Goal: Information Seeking & Learning: Learn about a topic

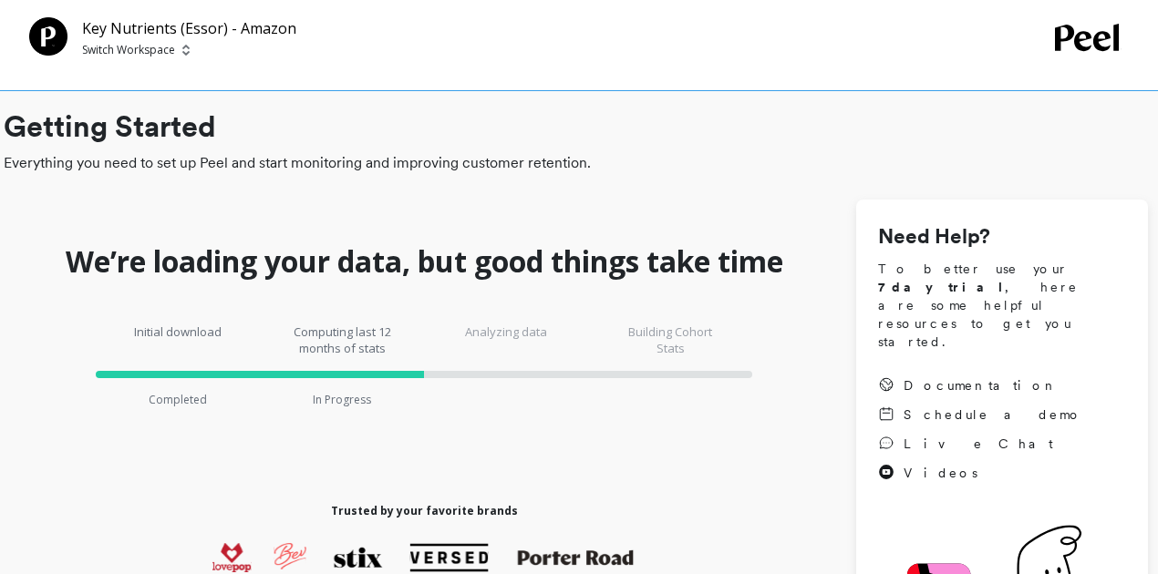
click at [110, 46] on p "Switch Workspace" at bounding box center [128, 50] width 93 height 15
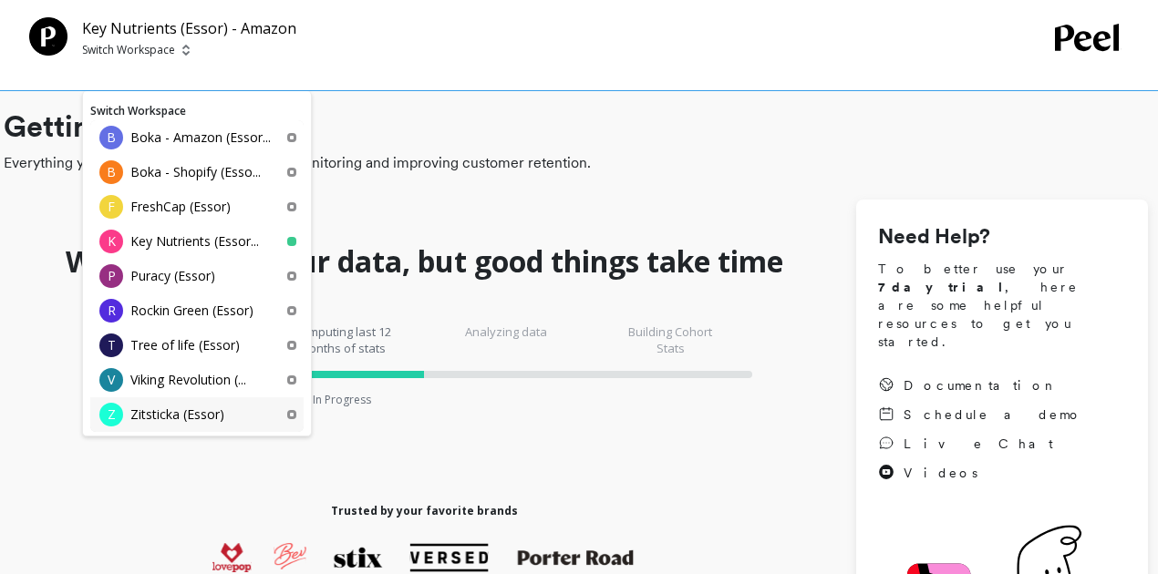
click at [218, 414] on p "Zitsticka (Essor)" at bounding box center [177, 415] width 94 height 18
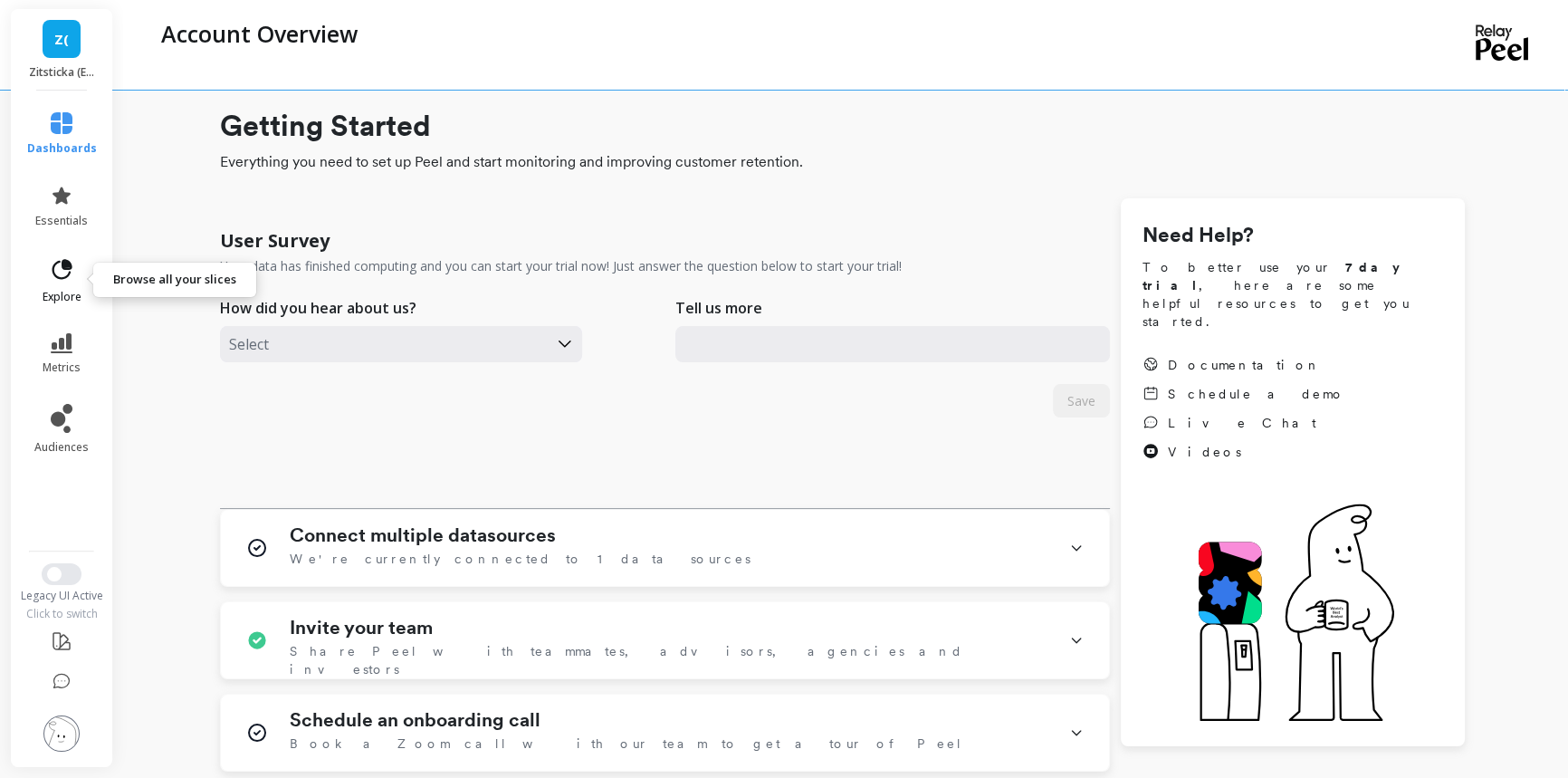
click at [55, 262] on icon at bounding box center [62, 270] width 26 height 26
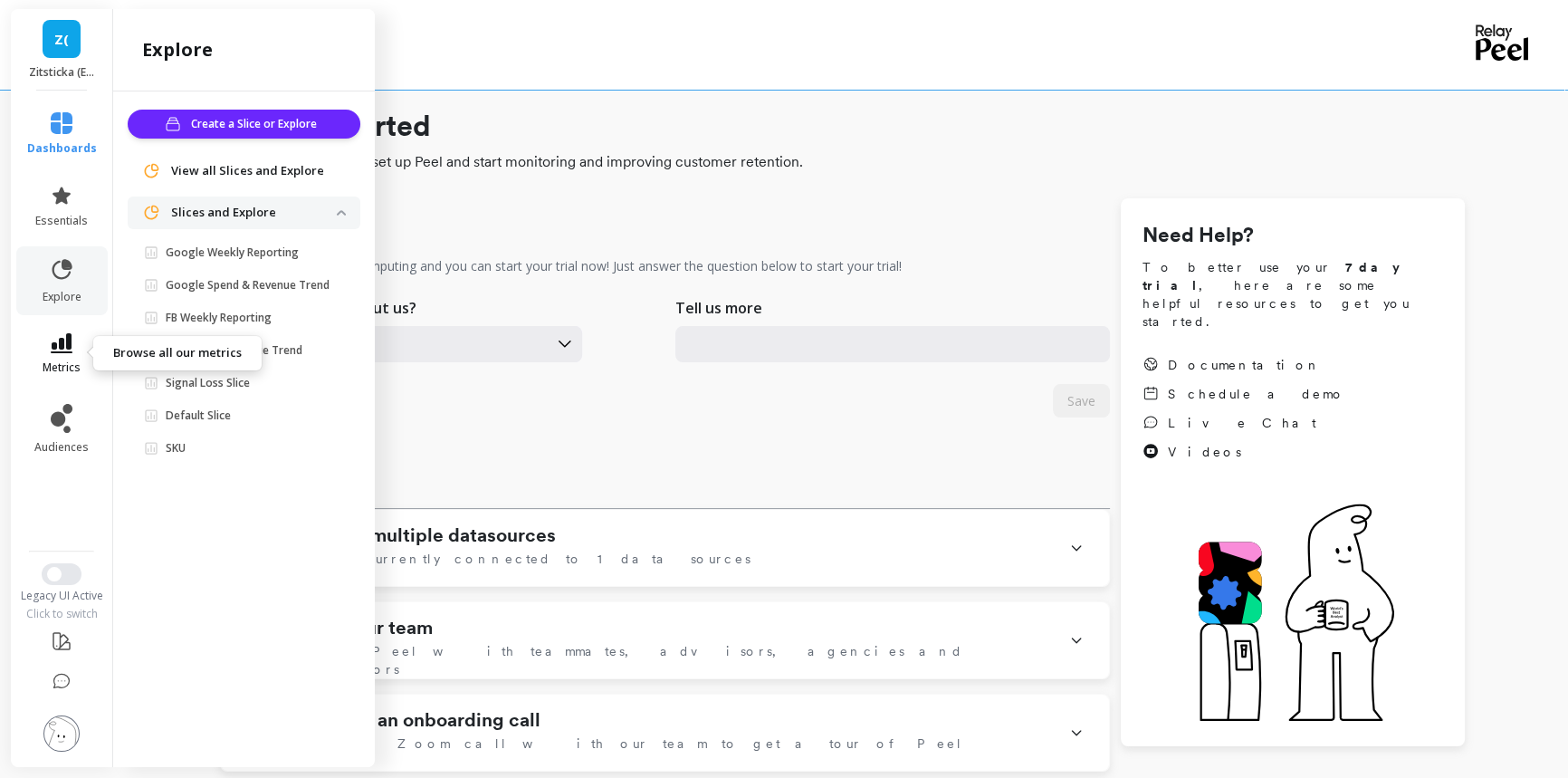
click at [61, 346] on icon at bounding box center [62, 344] width 22 height 20
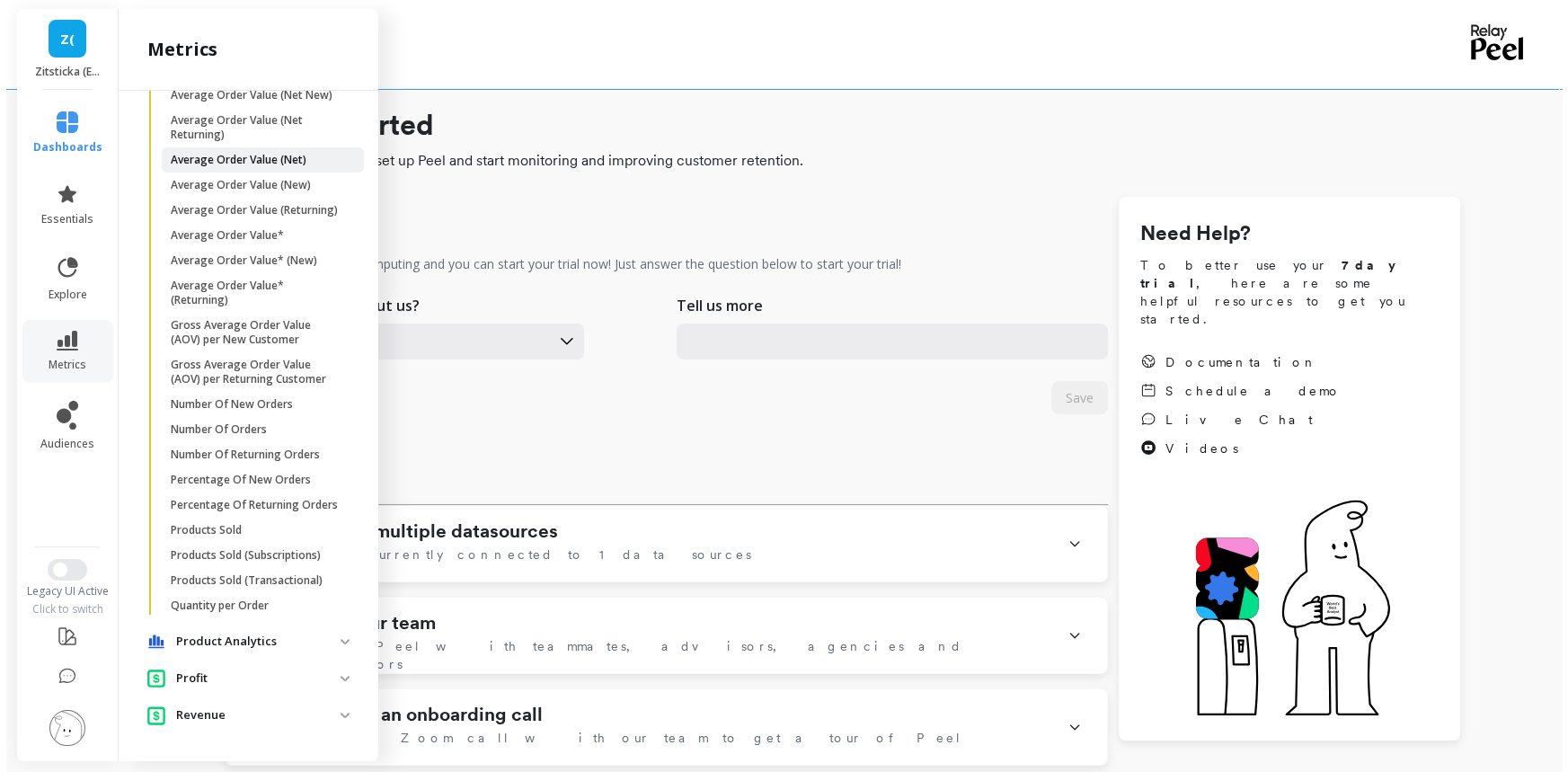
scroll to position [1151, 0]
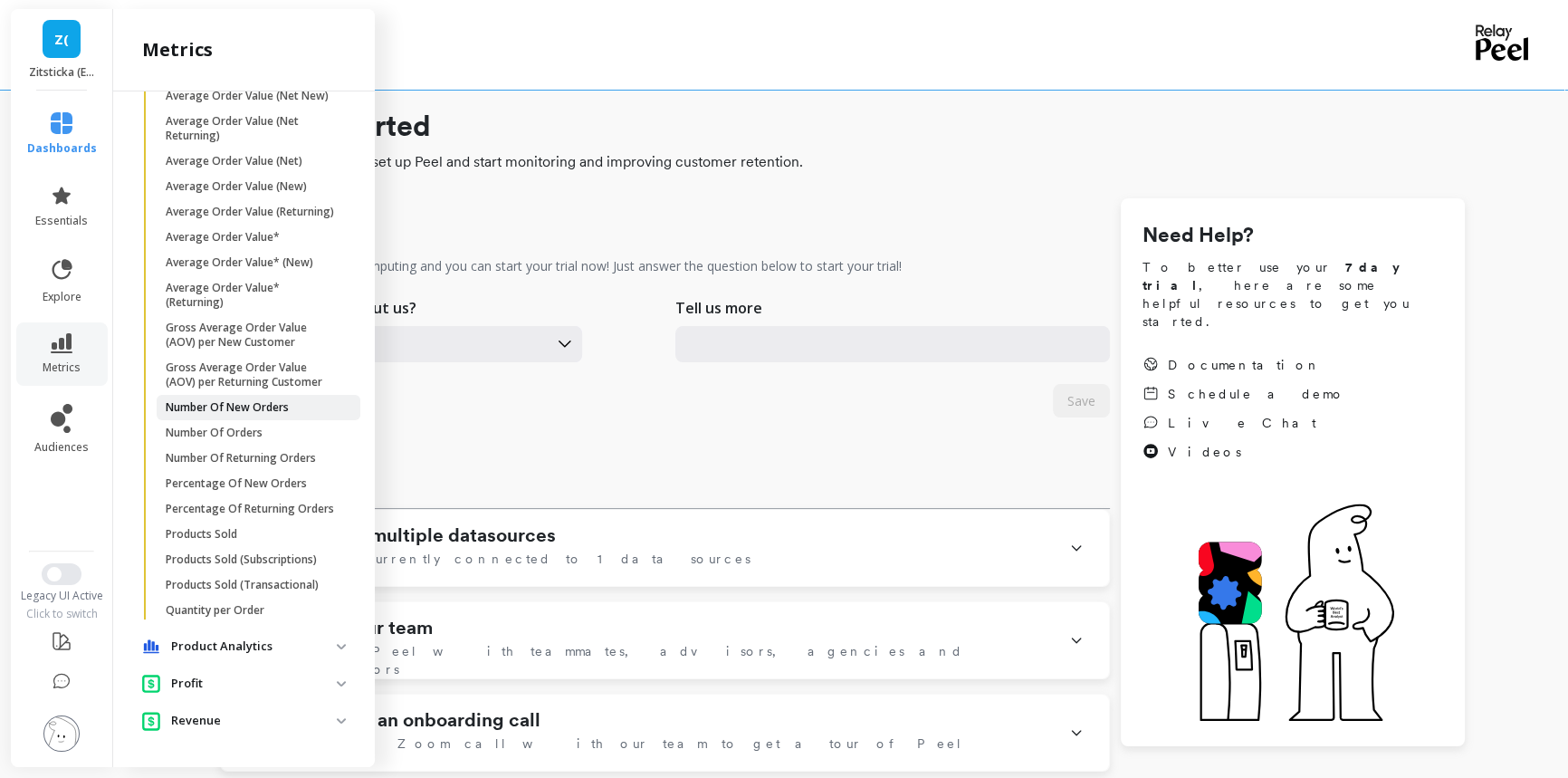
click at [261, 400] on p "Number Of New Orders" at bounding box center [227, 407] width 123 height 15
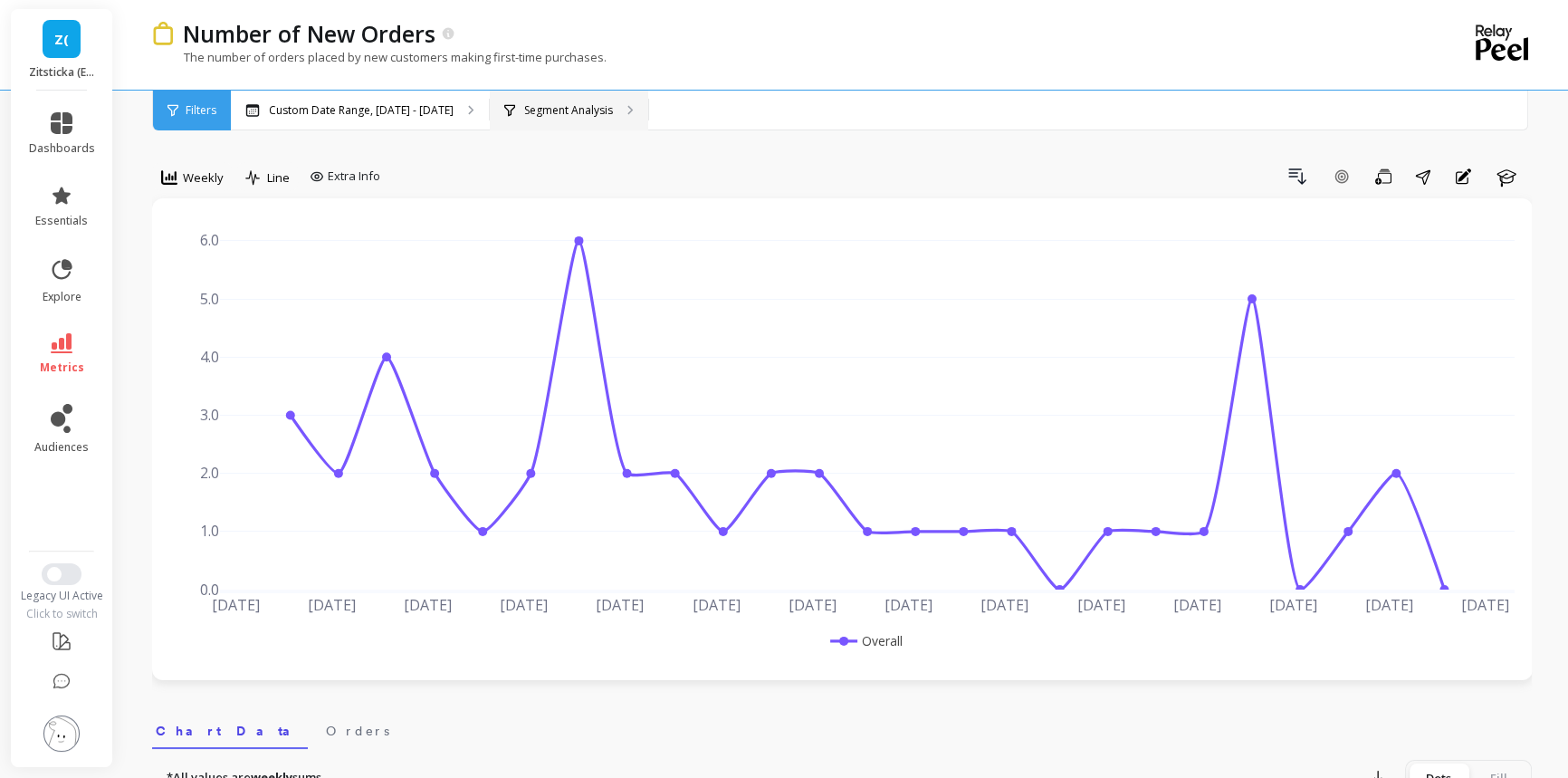
click at [513, 103] on div "Segment Analysis" at bounding box center [558, 110] width 108 height 15
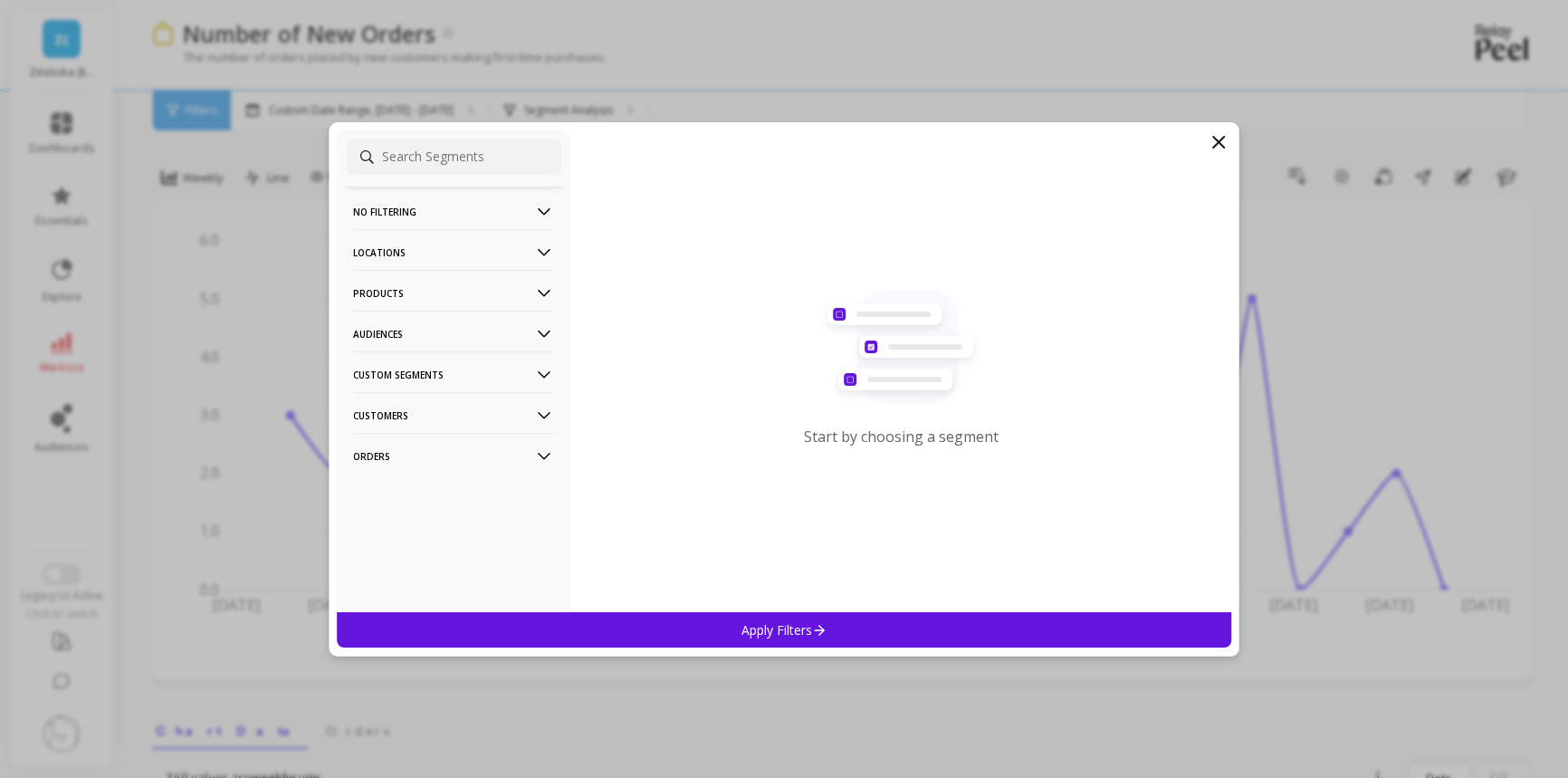
click at [440, 255] on p "Locations" at bounding box center [454, 252] width 201 height 46
click at [409, 465] on p "Products" at bounding box center [454, 469] width 201 height 46
click at [400, 489] on div "ASIN" at bounding box center [453, 503] width 215 height 29
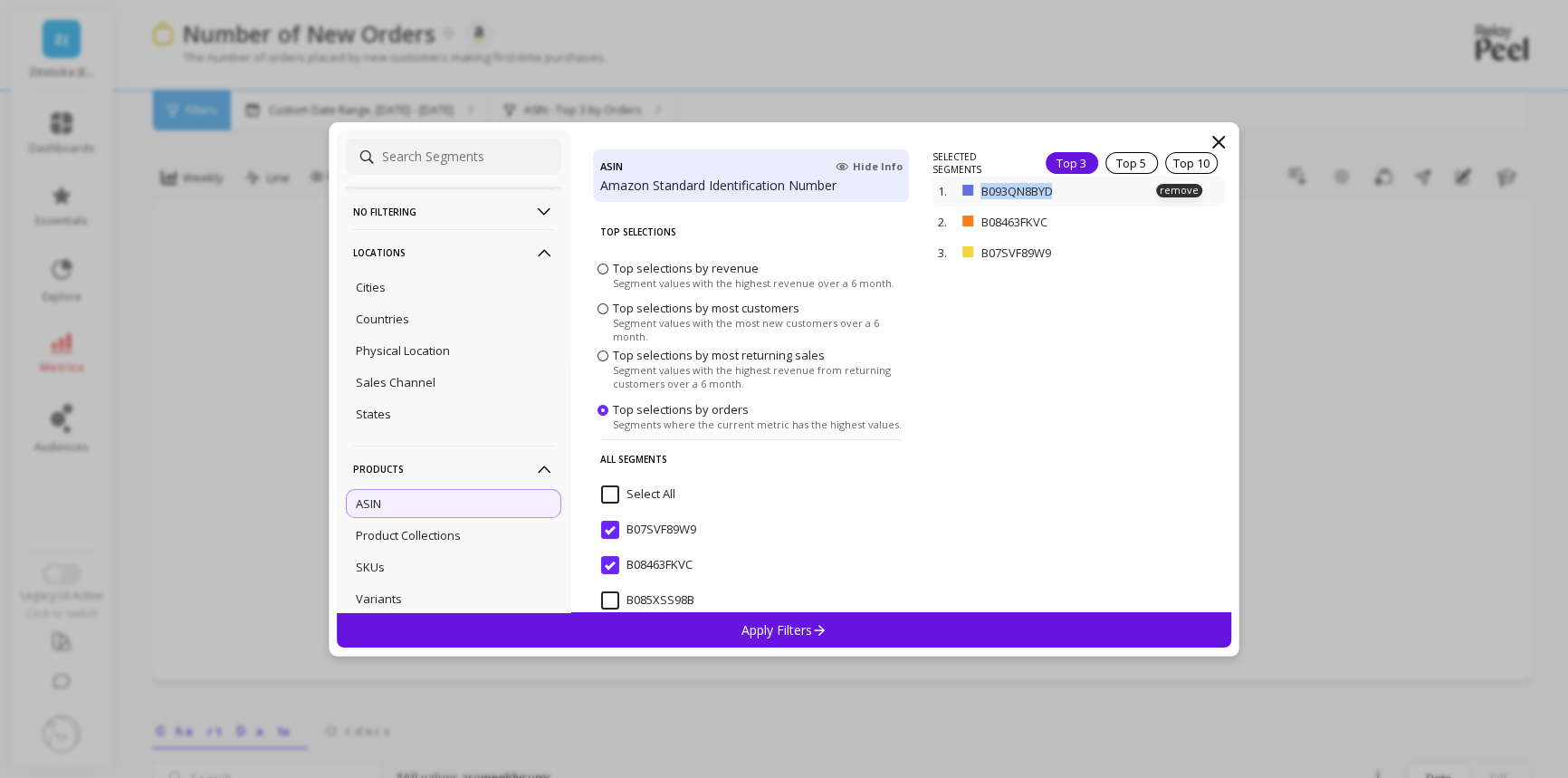
drag, startPoint x: 1064, startPoint y: 190, endPoint x: 983, endPoint y: 199, distance: 81.5
click at [983, 199] on p "B093QN8BYD" at bounding box center [1058, 191] width 155 height 16
copy p "B093QN8BYD"
click at [1158, 138] on icon at bounding box center [1218, 142] width 22 height 22
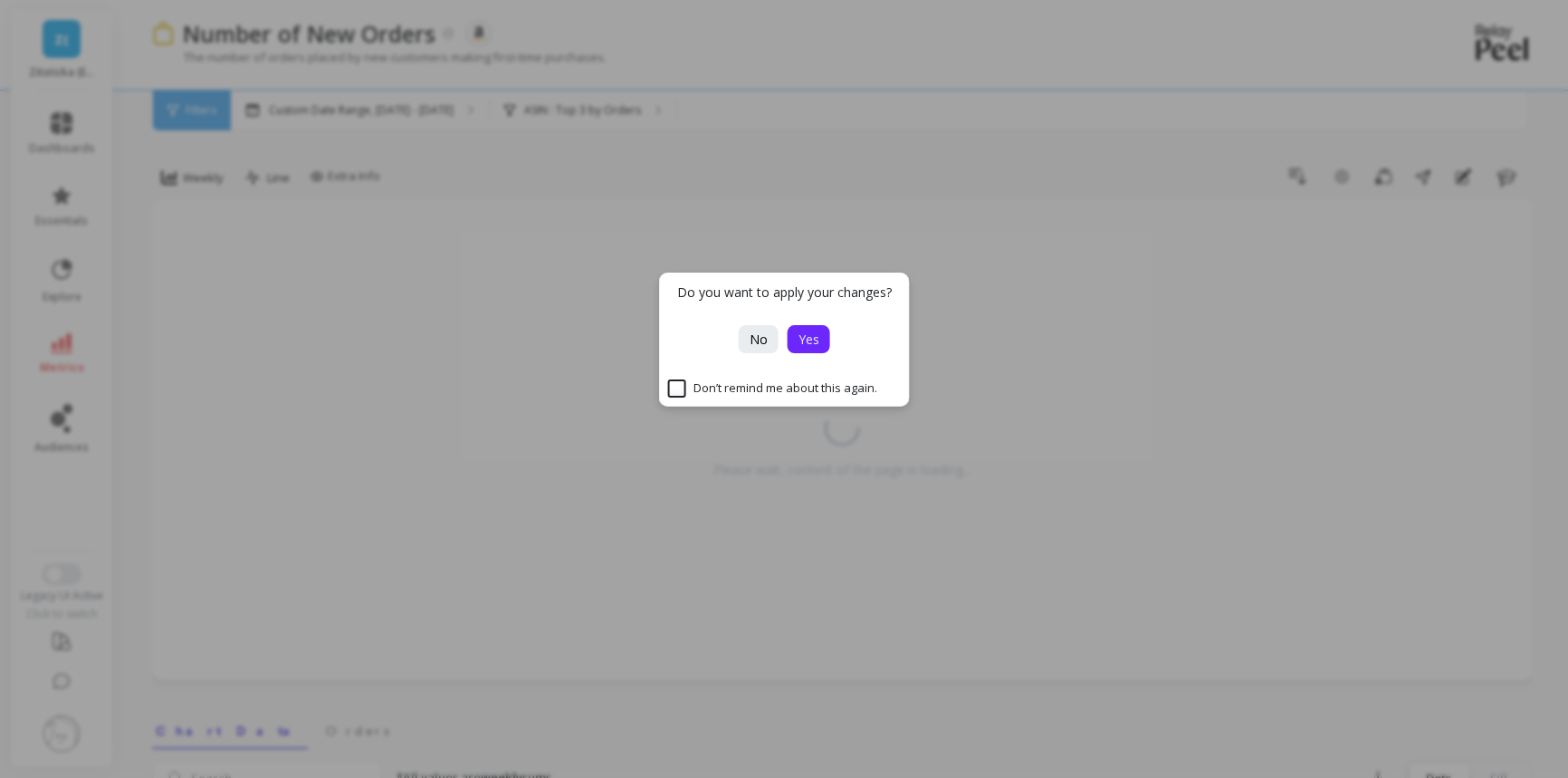
click at [805, 338] on span "Yes" at bounding box center [808, 339] width 21 height 17
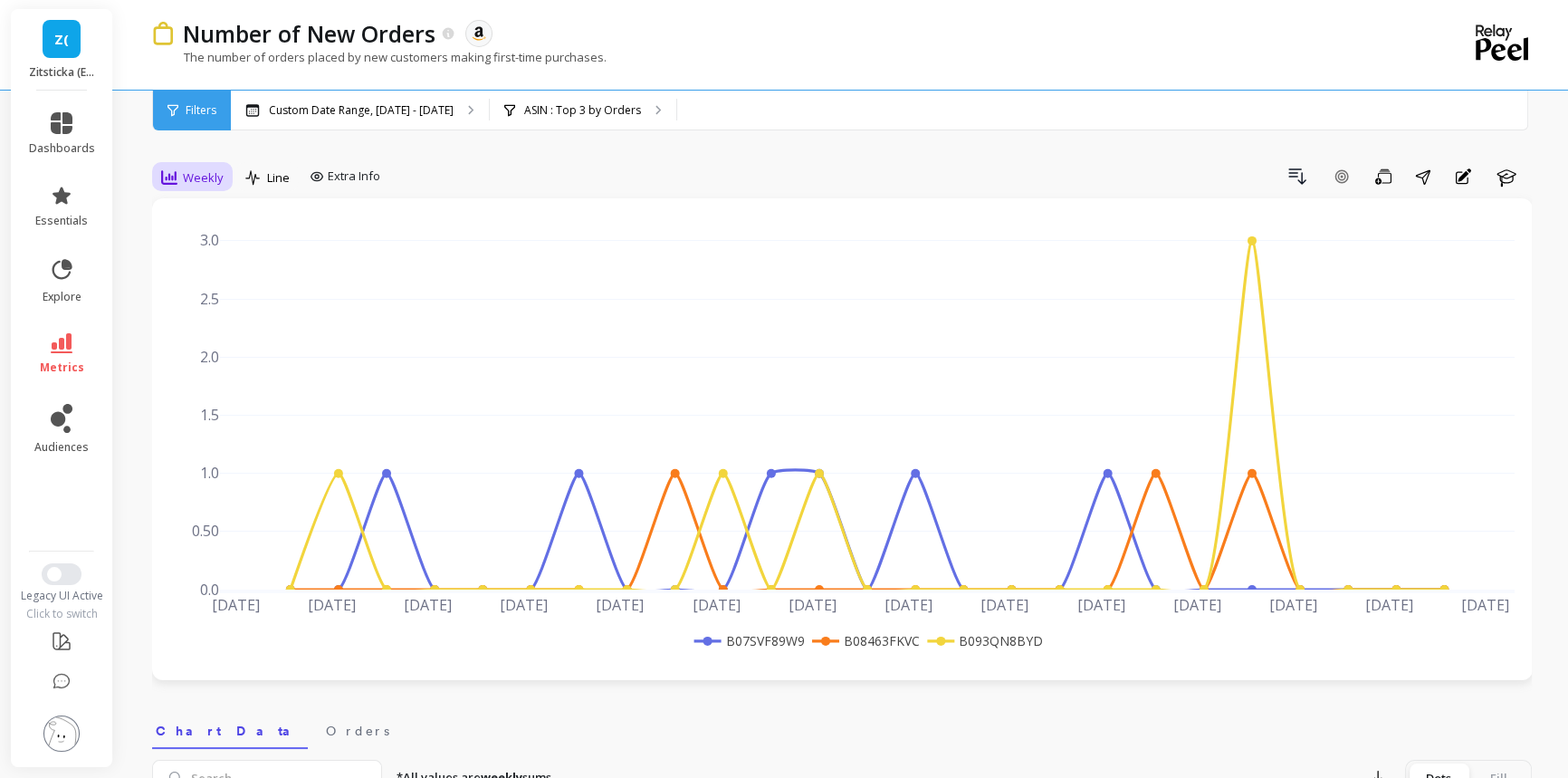
click at [184, 174] on span "Weekly" at bounding box center [203, 177] width 41 height 17
click at [188, 282] on div "Weekly" at bounding box center [219, 287] width 103 height 17
click at [52, 347] on icon at bounding box center [62, 344] width 22 height 20
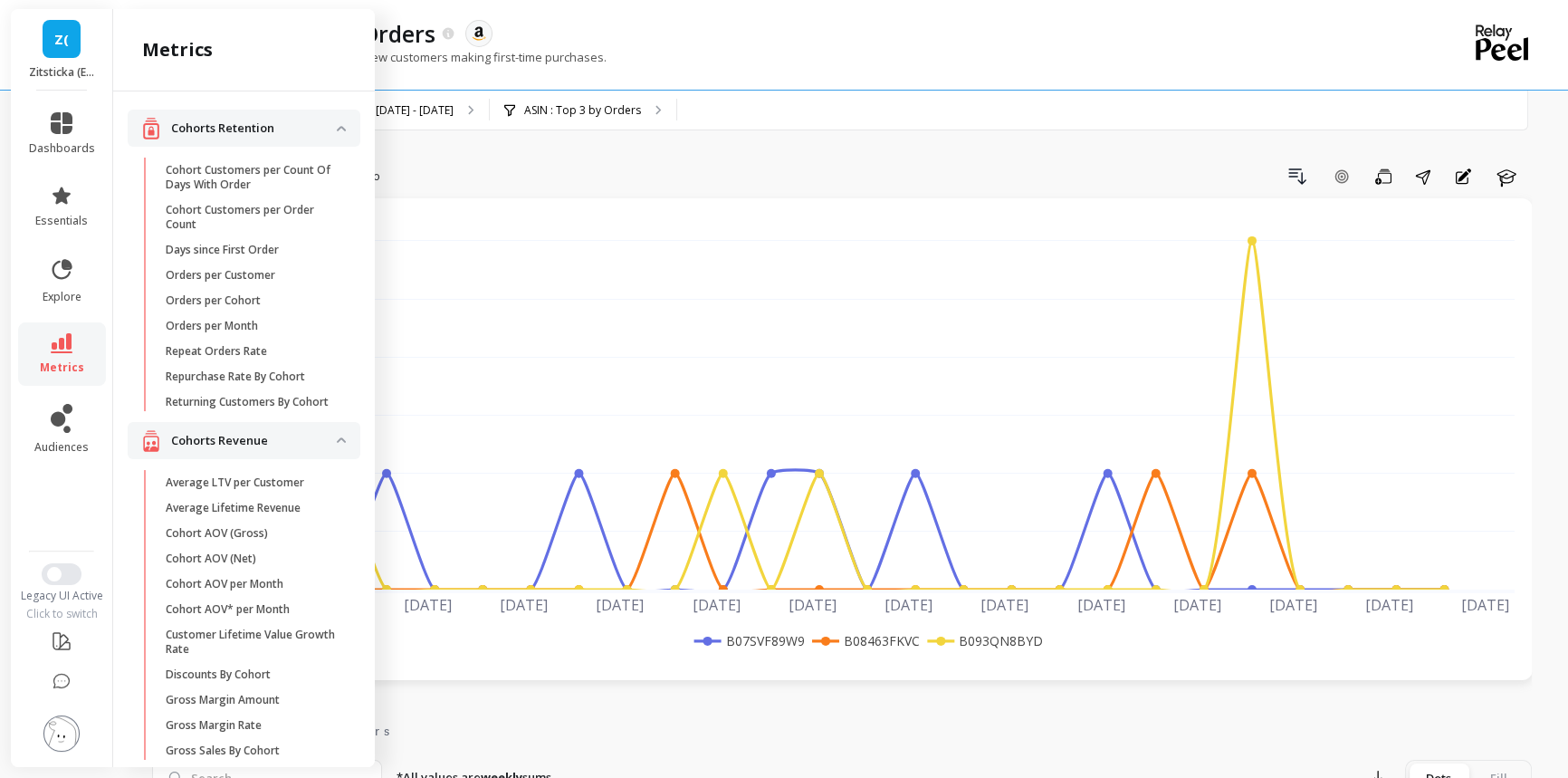
scroll to position [1160, 0]
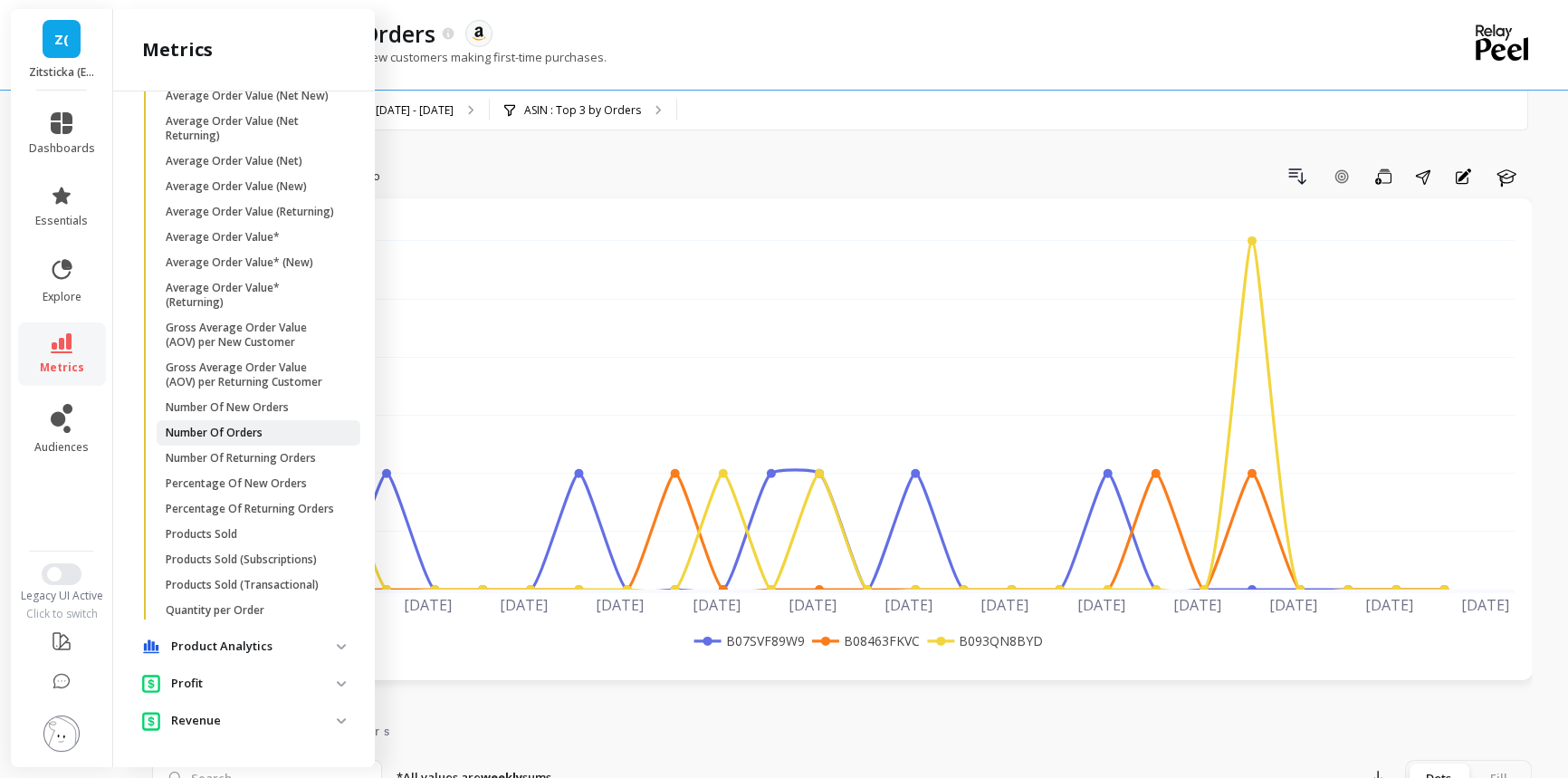
click at [232, 426] on p "Number Of Orders" at bounding box center [214, 433] width 97 height 15
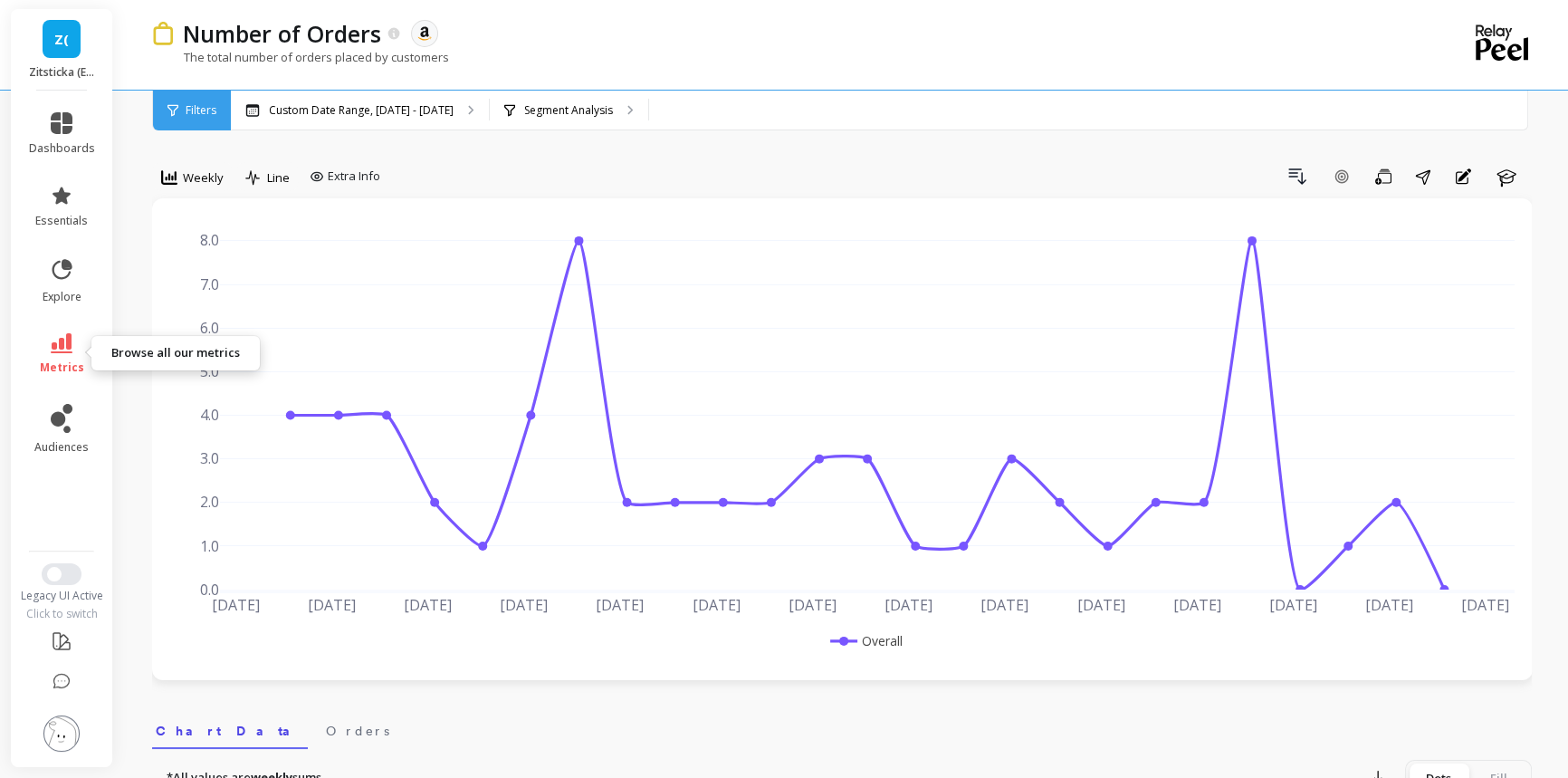
click at [57, 336] on icon at bounding box center [62, 344] width 22 height 20
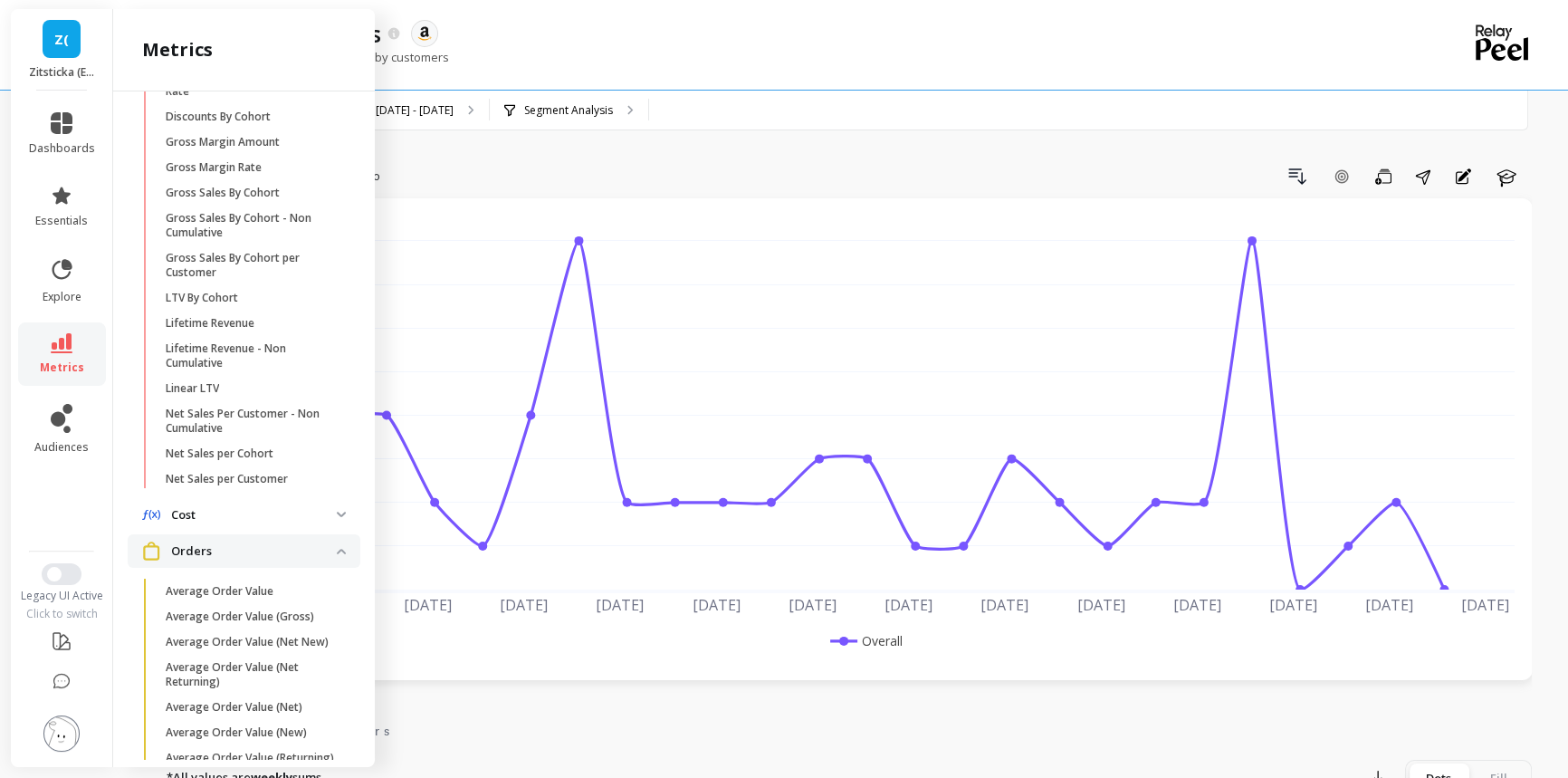
scroll to position [531, 0]
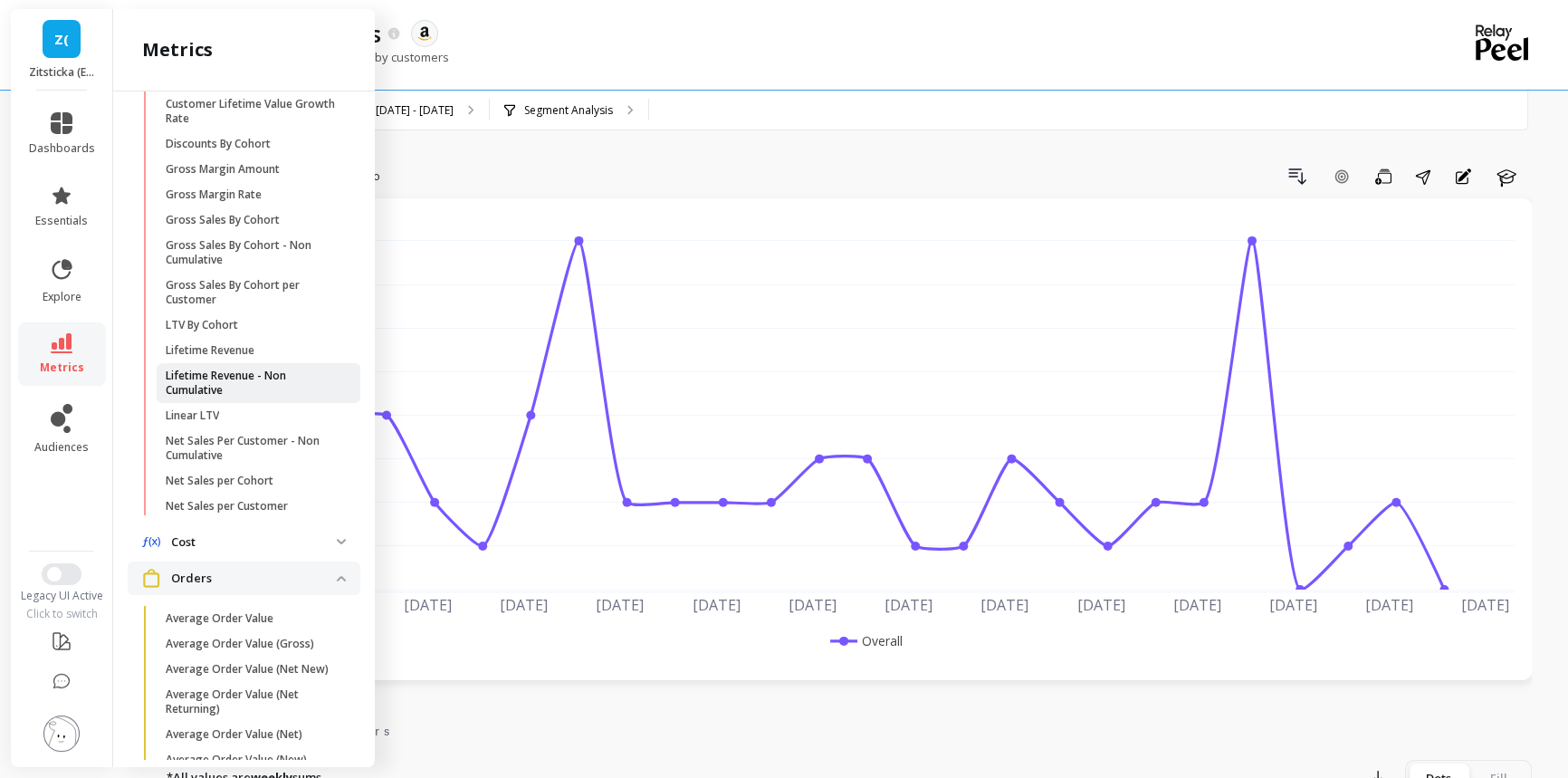
click at [255, 392] on p "Lifetime Revenue - Non Cumulative" at bounding box center [252, 383] width 173 height 29
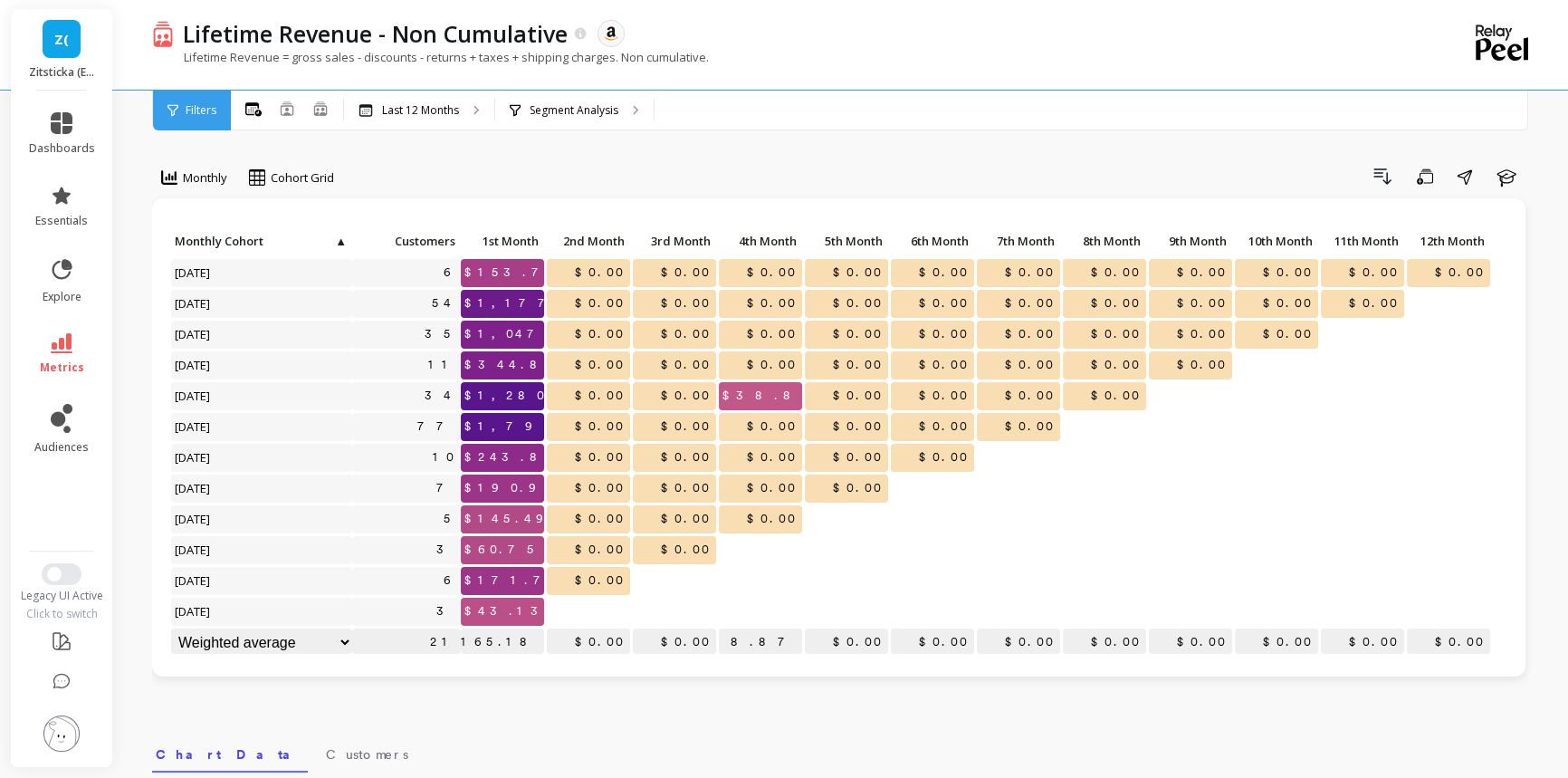
click at [66, 30] on span "Z(" at bounding box center [62, 39] width 15 height 21
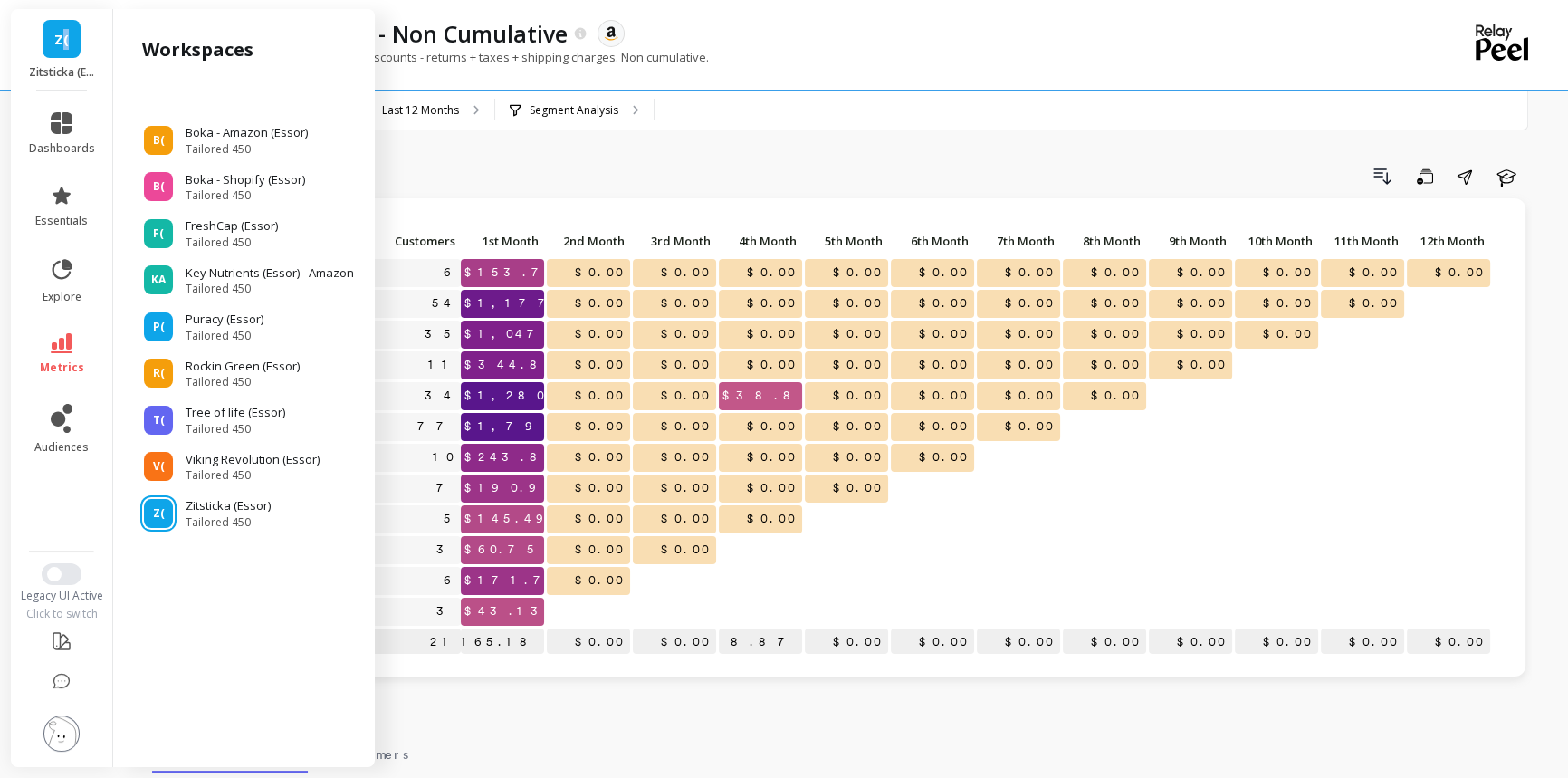
click at [64, 37] on span "Z(" at bounding box center [62, 39] width 15 height 21
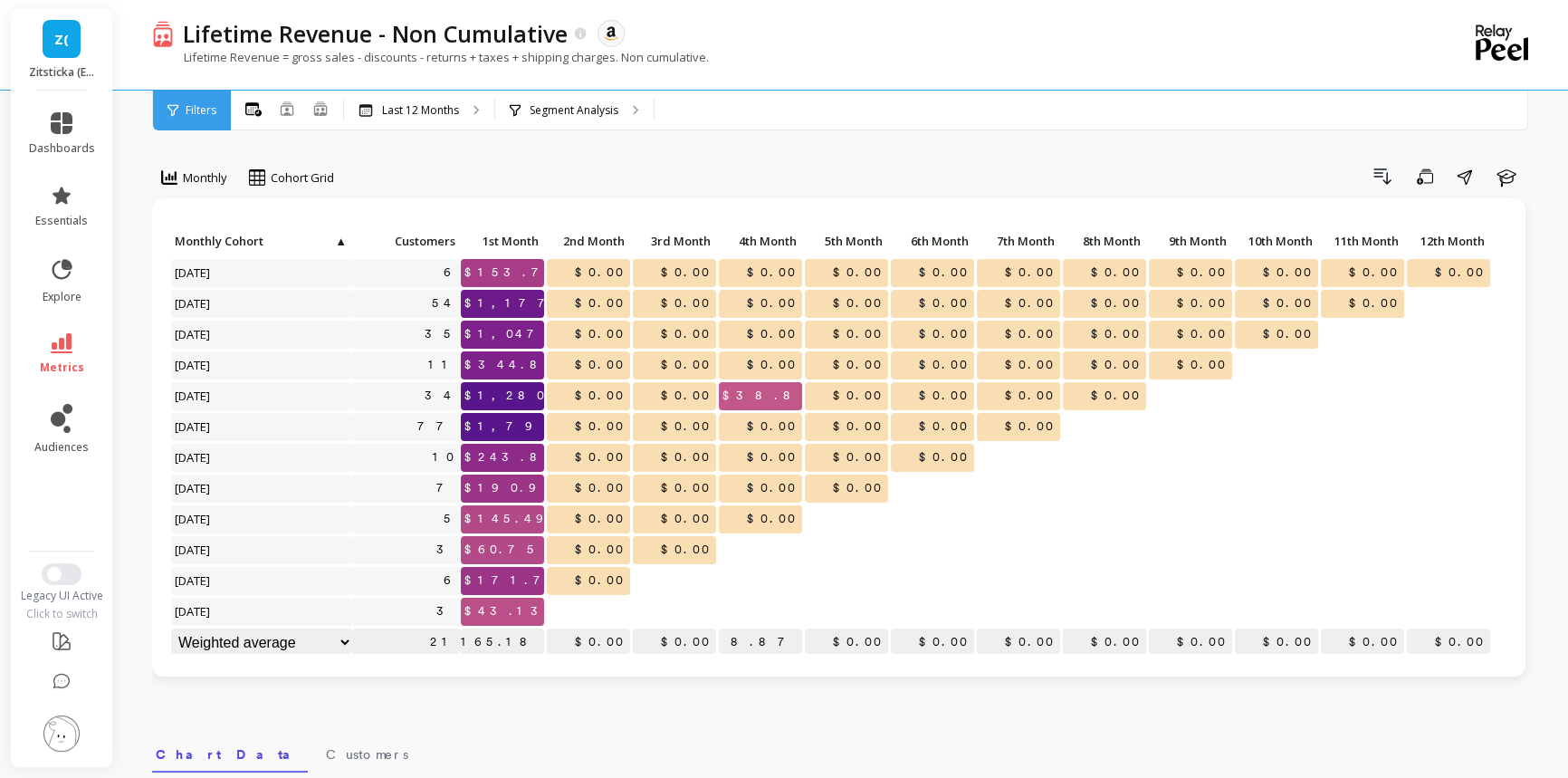
click at [71, 51] on link "Z(" at bounding box center [62, 39] width 38 height 38
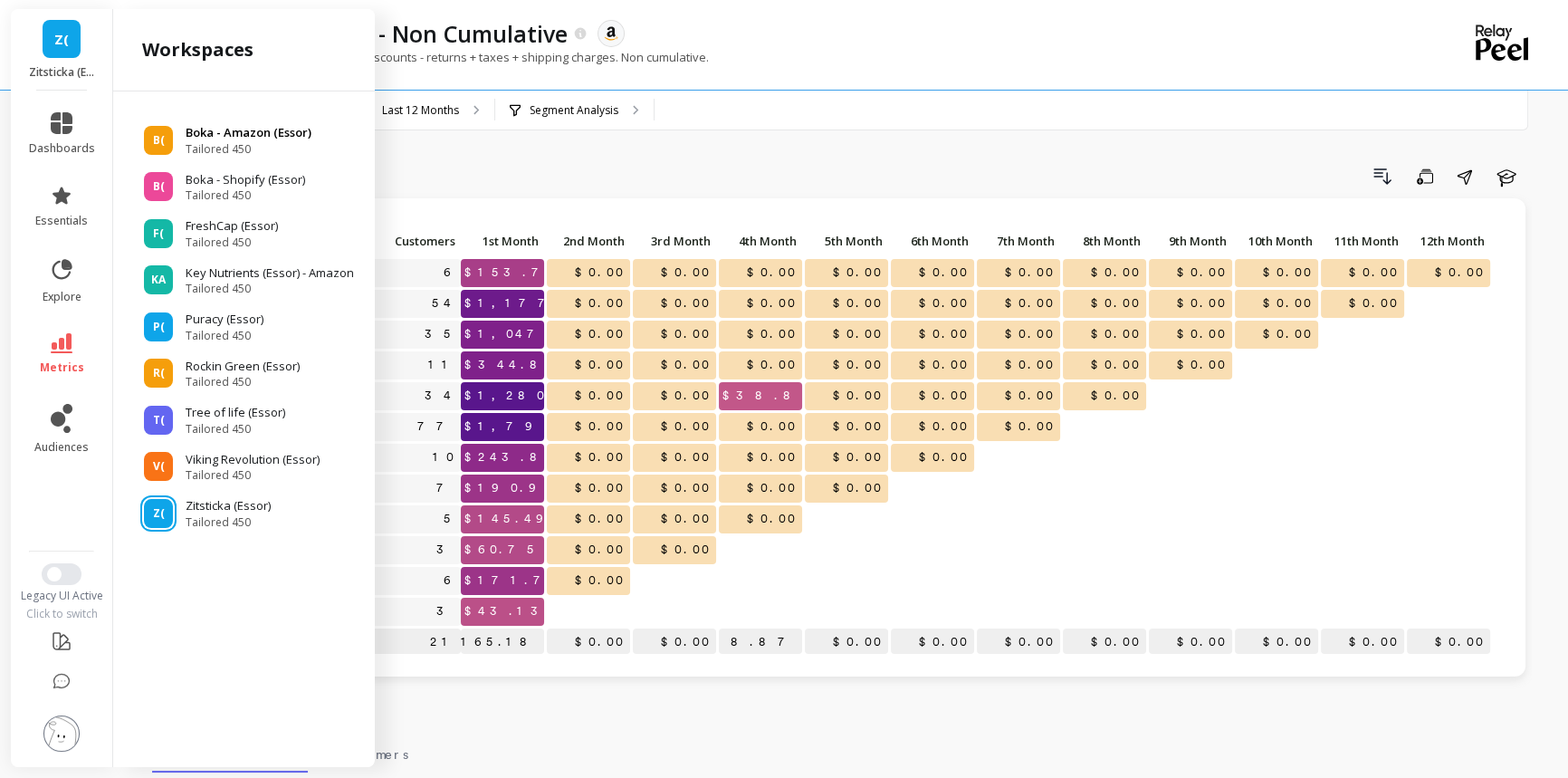
click at [226, 137] on p "Boka - Amazon (Essor)" at bounding box center [248, 133] width 126 height 18
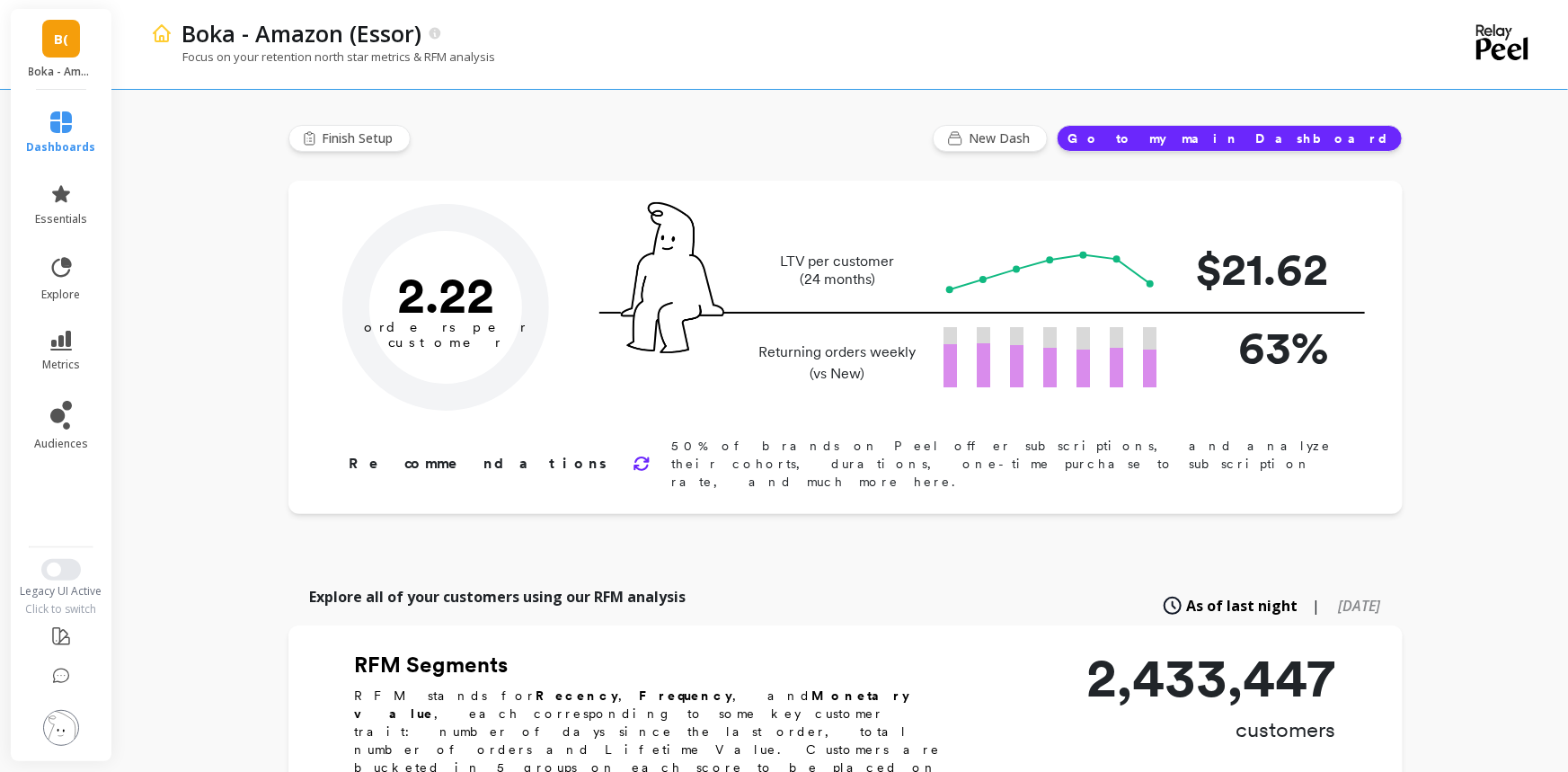
type input "Champions"
type input "247540"
